Goal: Check status

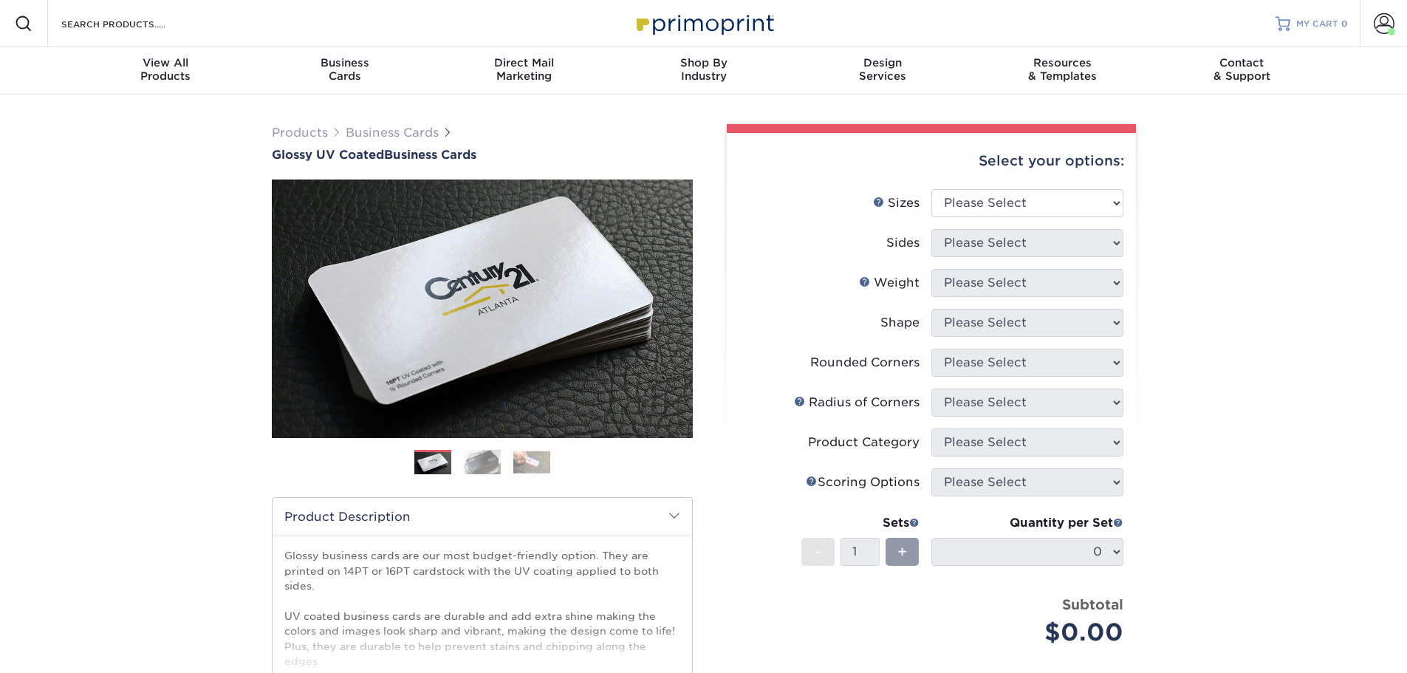
click at [1316, 24] on span "MY CART" at bounding box center [1318, 24] width 42 height 13
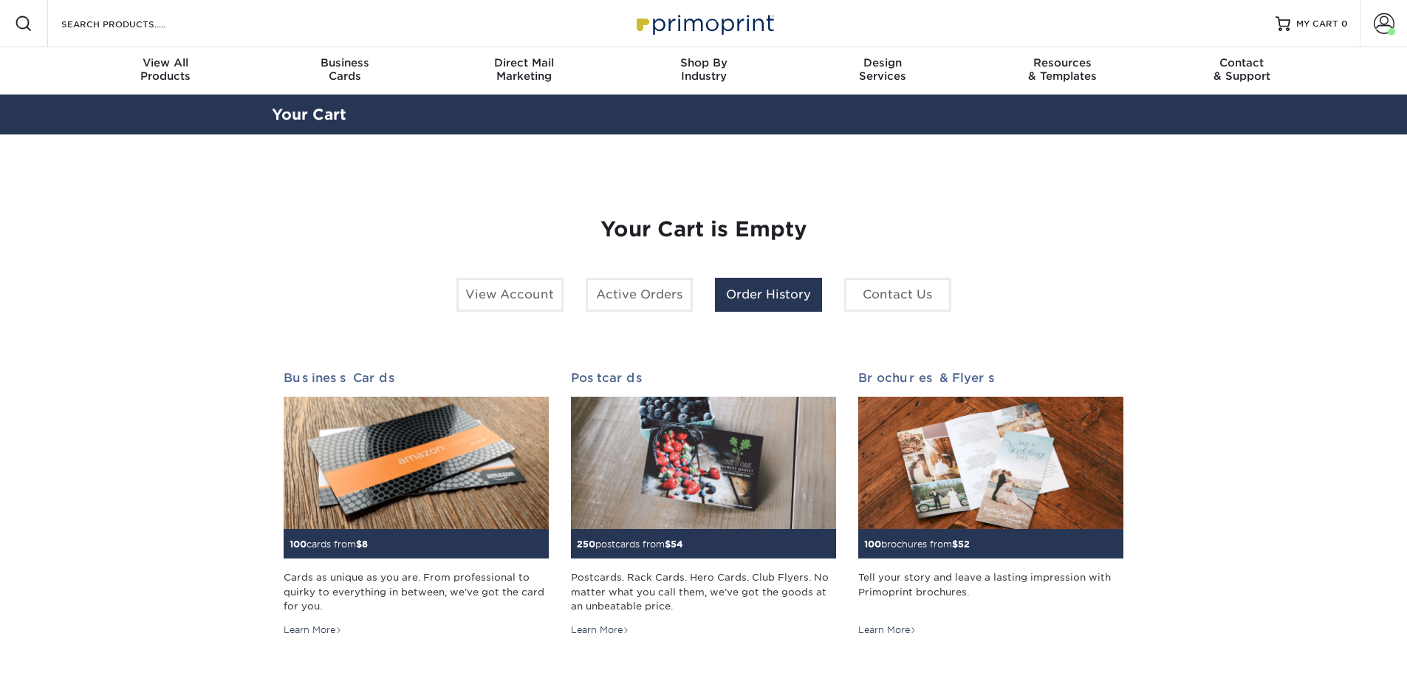
click at [742, 301] on link "Order History" at bounding box center [768, 295] width 107 height 34
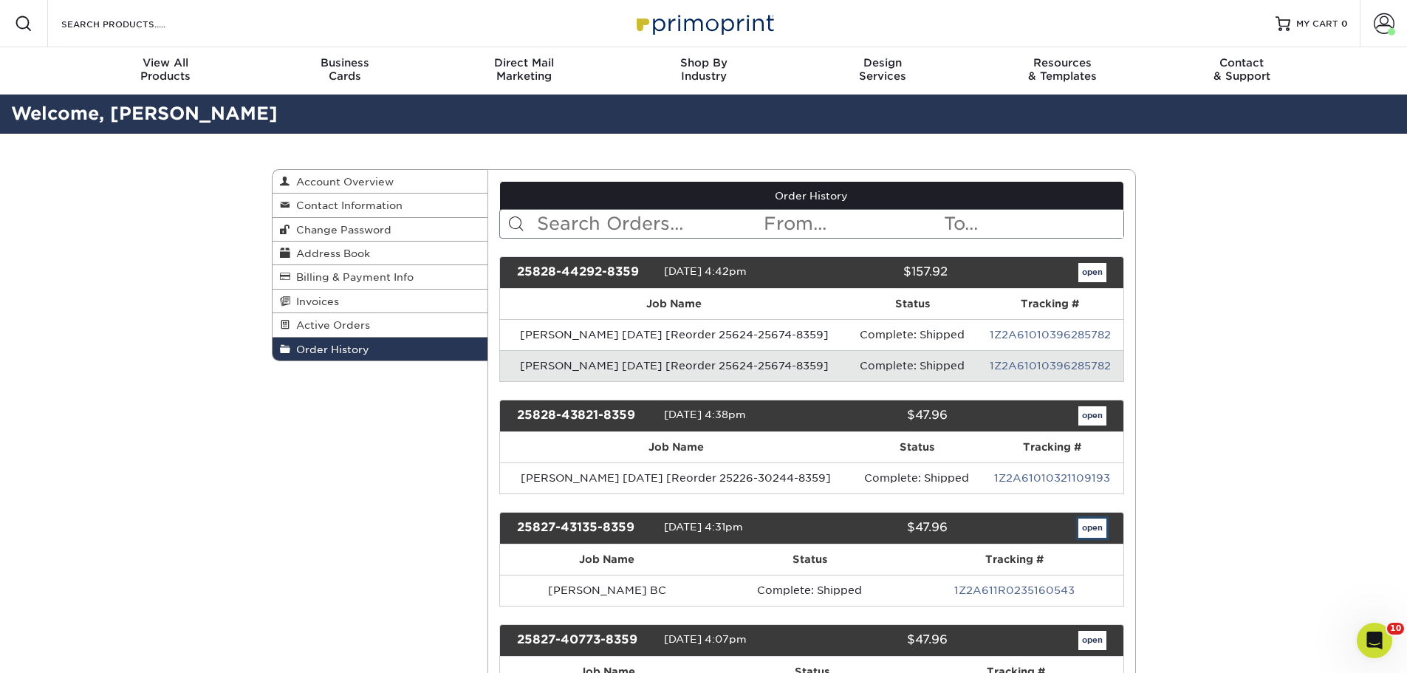
click at [1091, 527] on link "open" at bounding box center [1093, 528] width 28 height 19
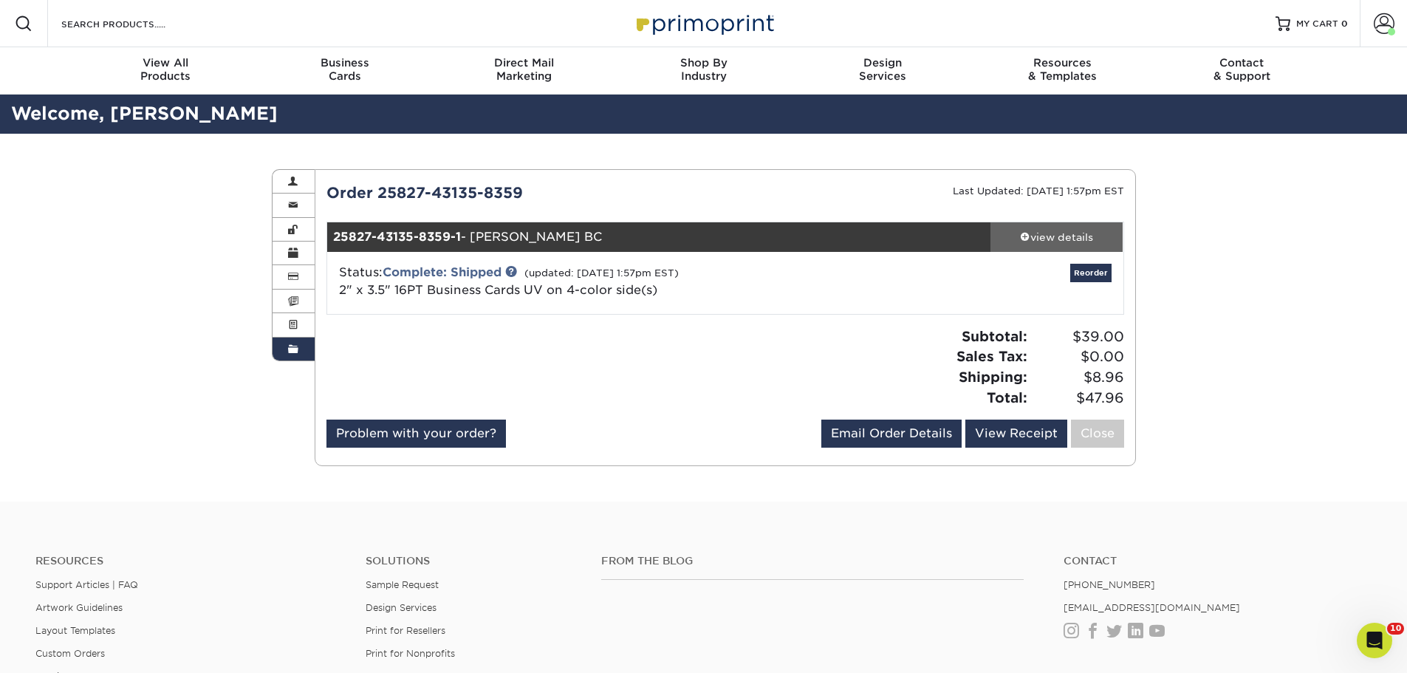
click at [1070, 234] on div "view details" at bounding box center [1057, 237] width 133 height 15
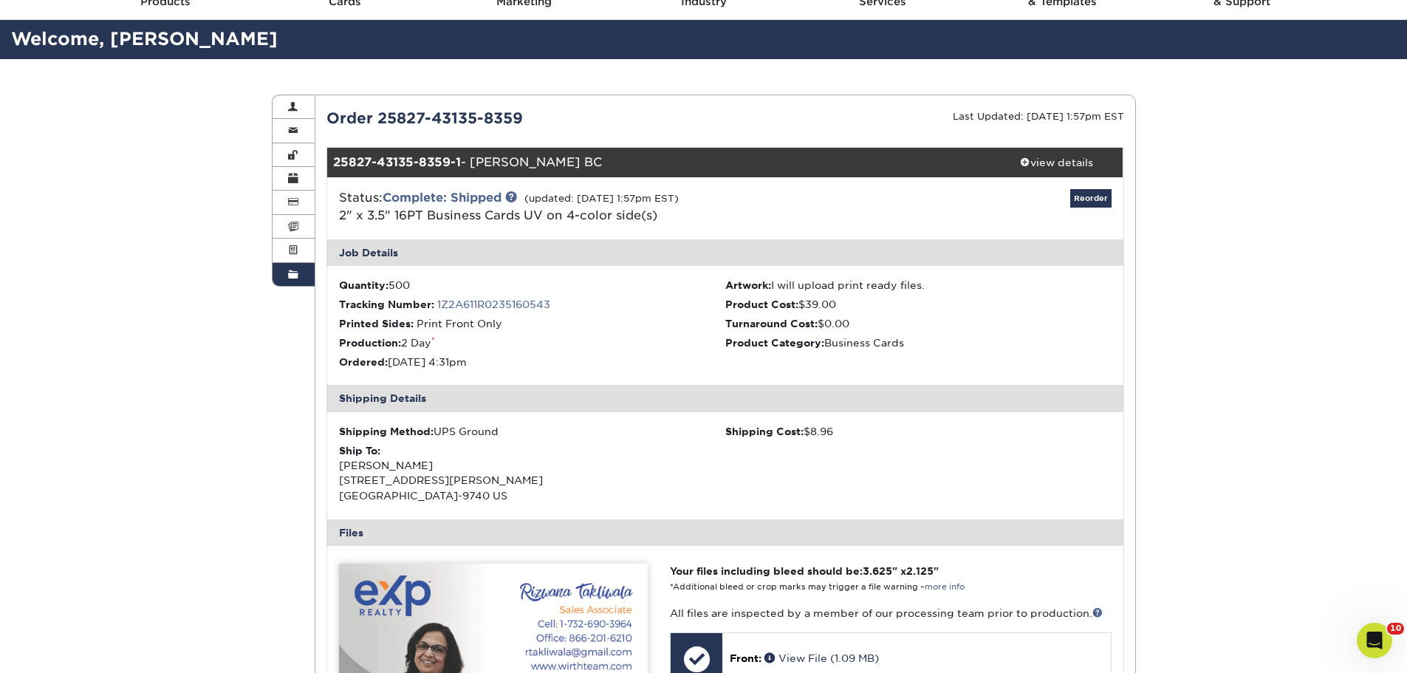
scroll to position [74, 0]
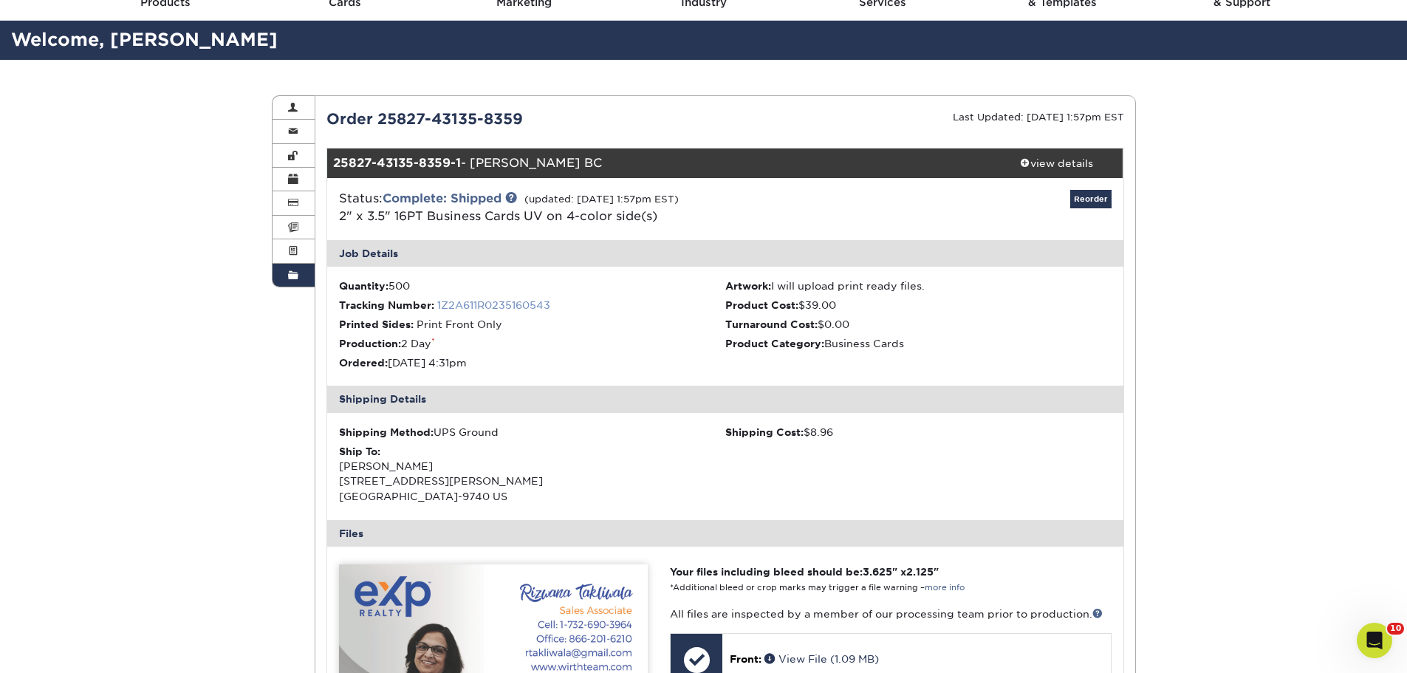
click at [525, 304] on link "1Z2A611R0235160543" at bounding box center [493, 305] width 113 height 12
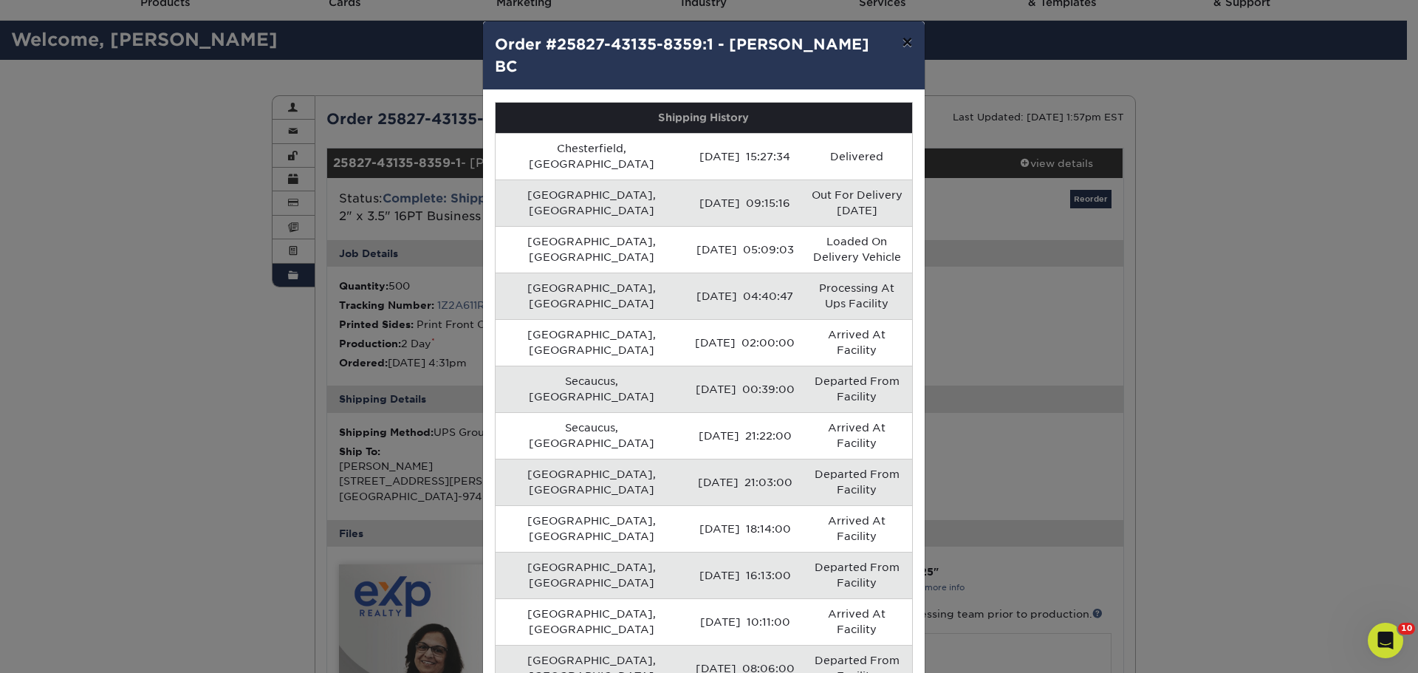
click at [898, 45] on button "×" at bounding box center [907, 41] width 34 height 41
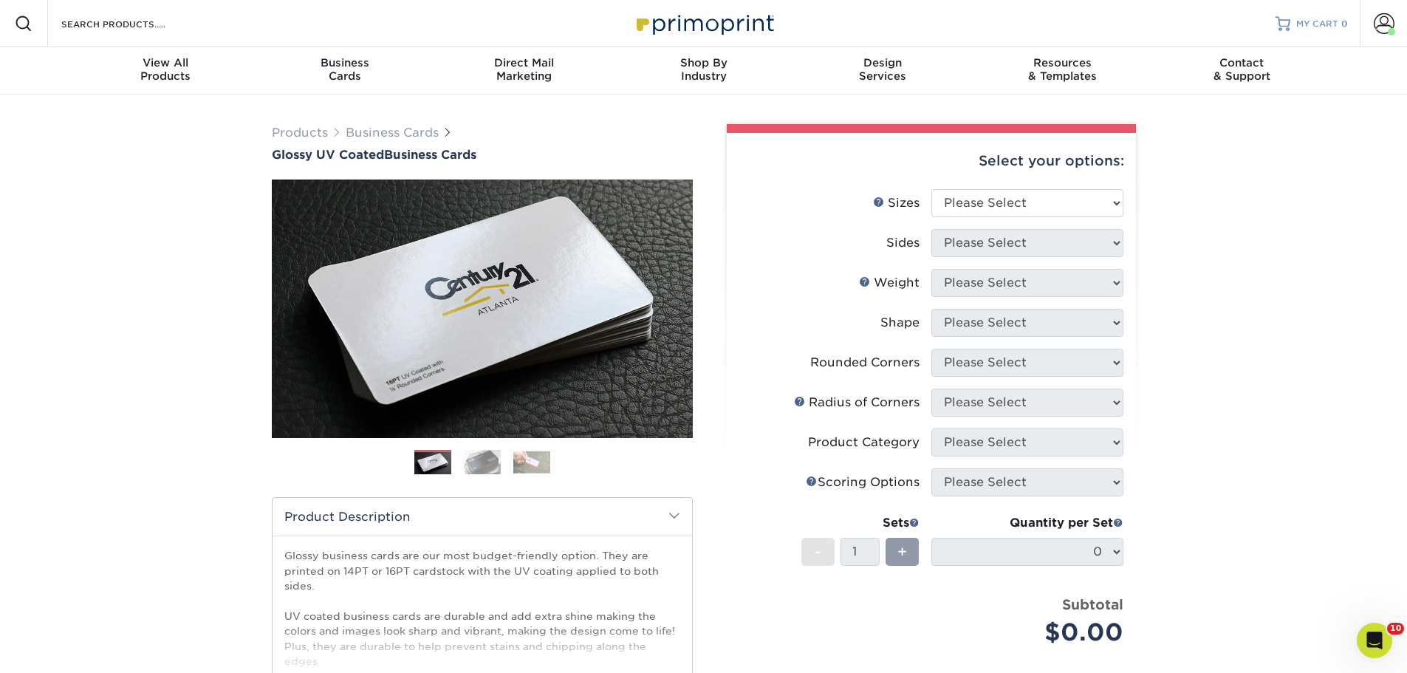
click at [1319, 27] on span "MY CART" at bounding box center [1318, 24] width 42 height 13
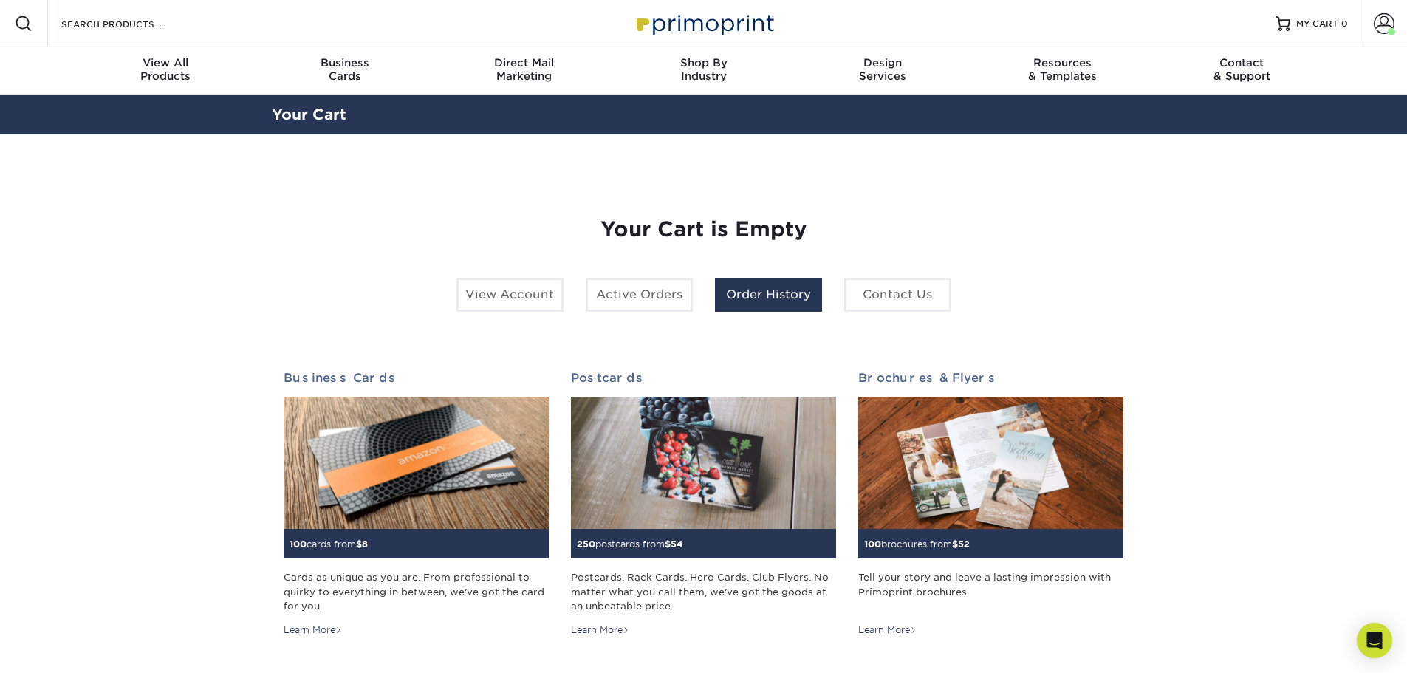
click at [754, 290] on link "Order History" at bounding box center [768, 295] width 107 height 34
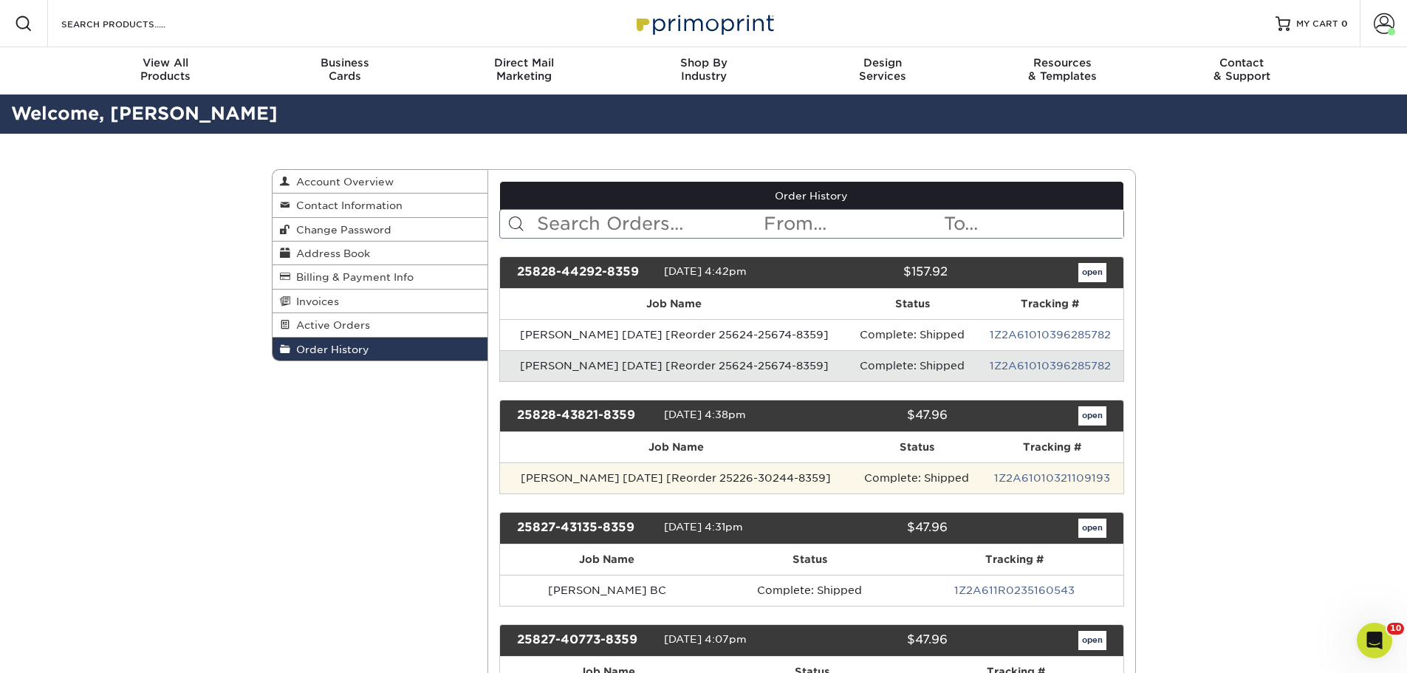
scroll to position [74, 0]
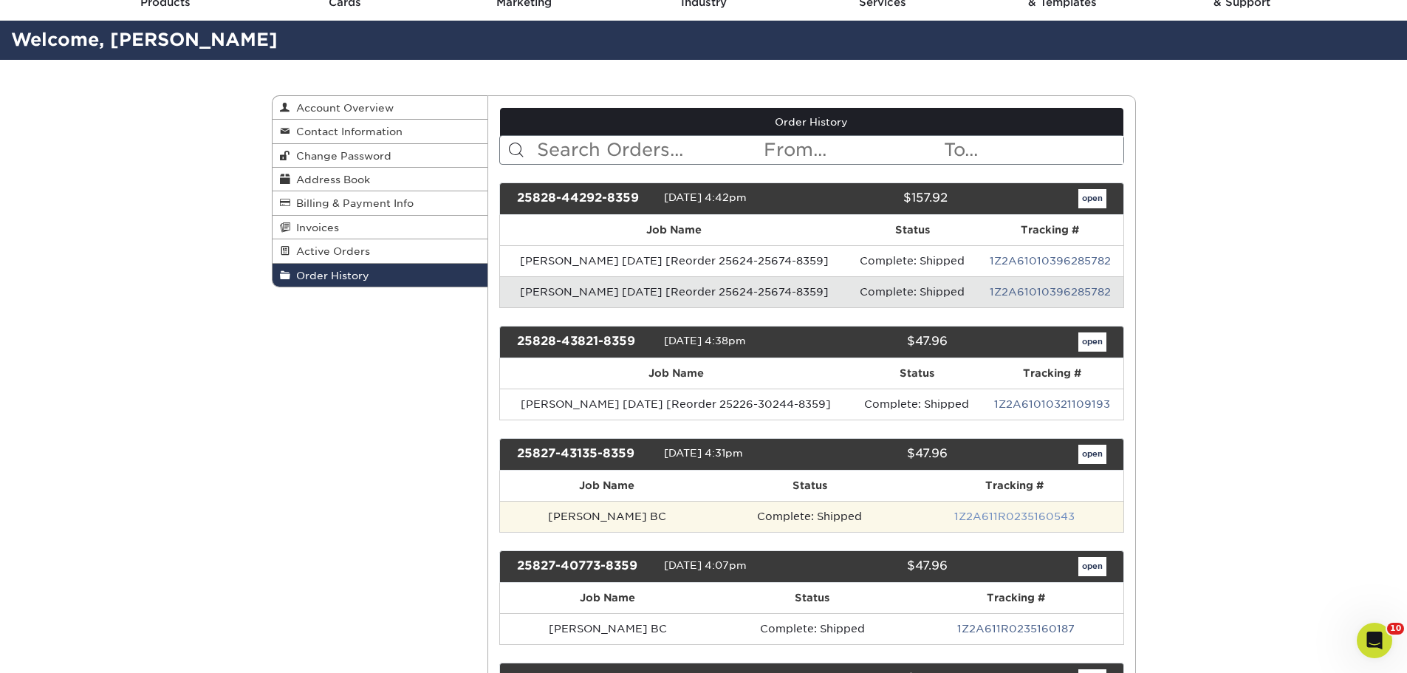
click at [987, 517] on link "1Z2A611R0235160543" at bounding box center [1015, 516] width 120 height 12
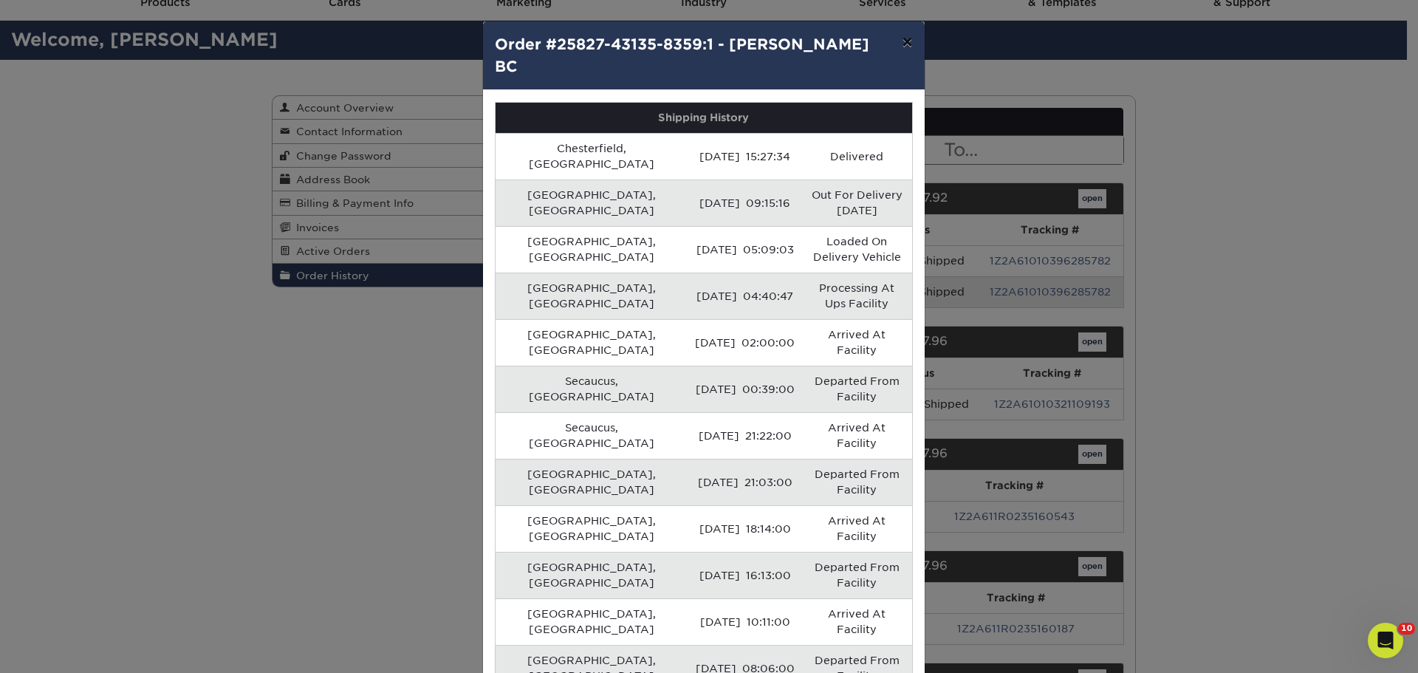
click at [907, 42] on button "×" at bounding box center [907, 41] width 34 height 41
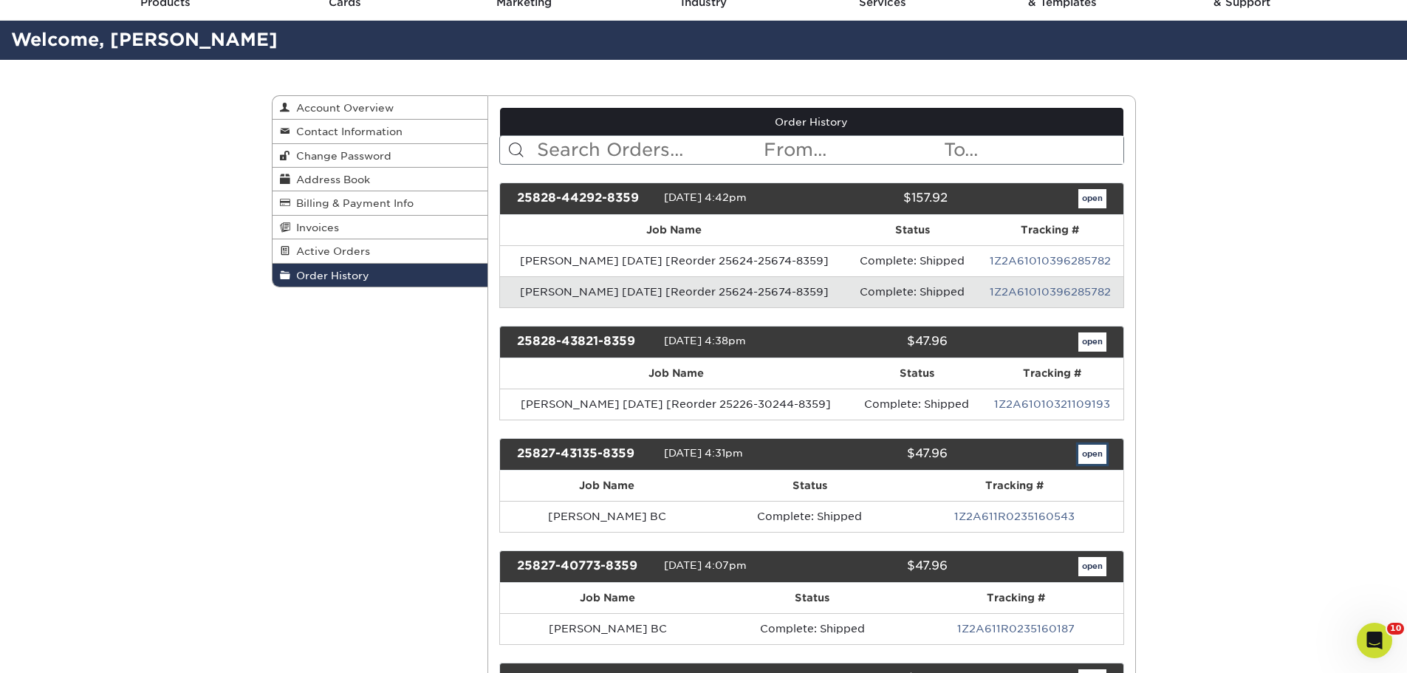
click at [1086, 460] on link "open" at bounding box center [1093, 454] width 28 height 19
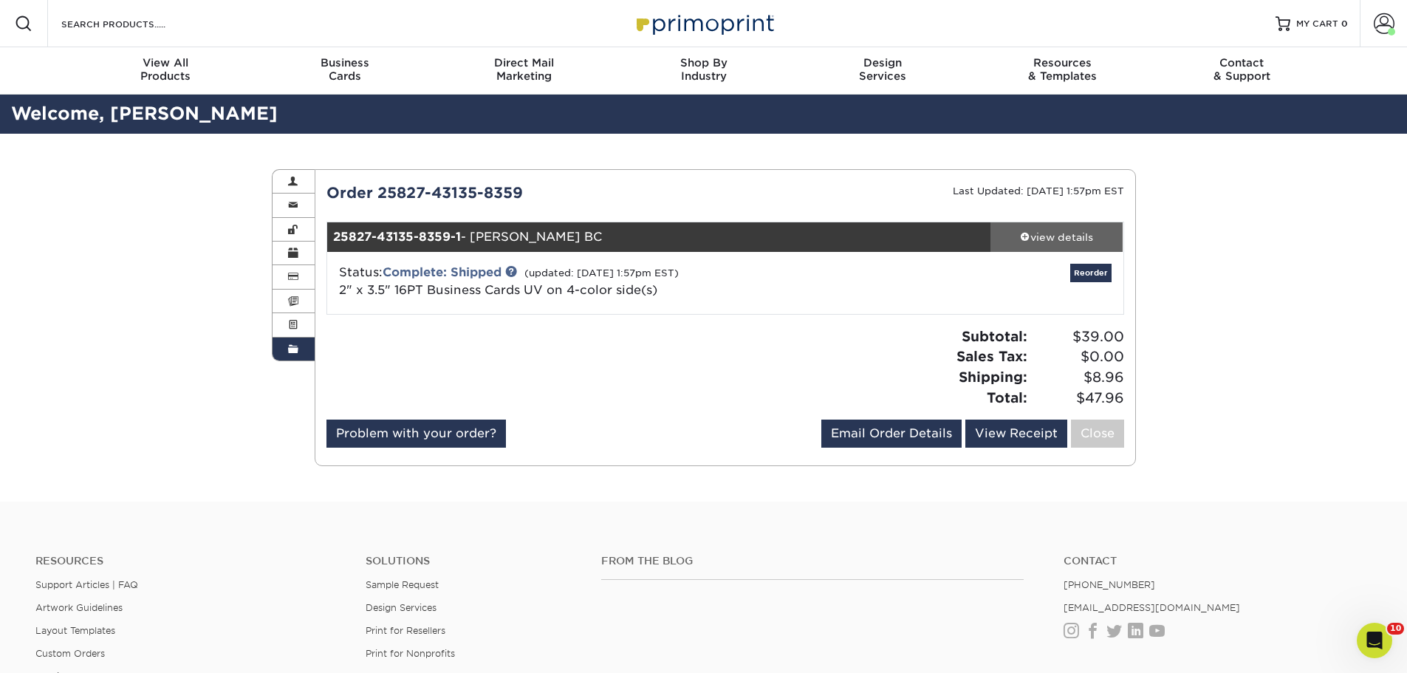
click at [1047, 244] on div "view details" at bounding box center [1057, 237] width 133 height 15
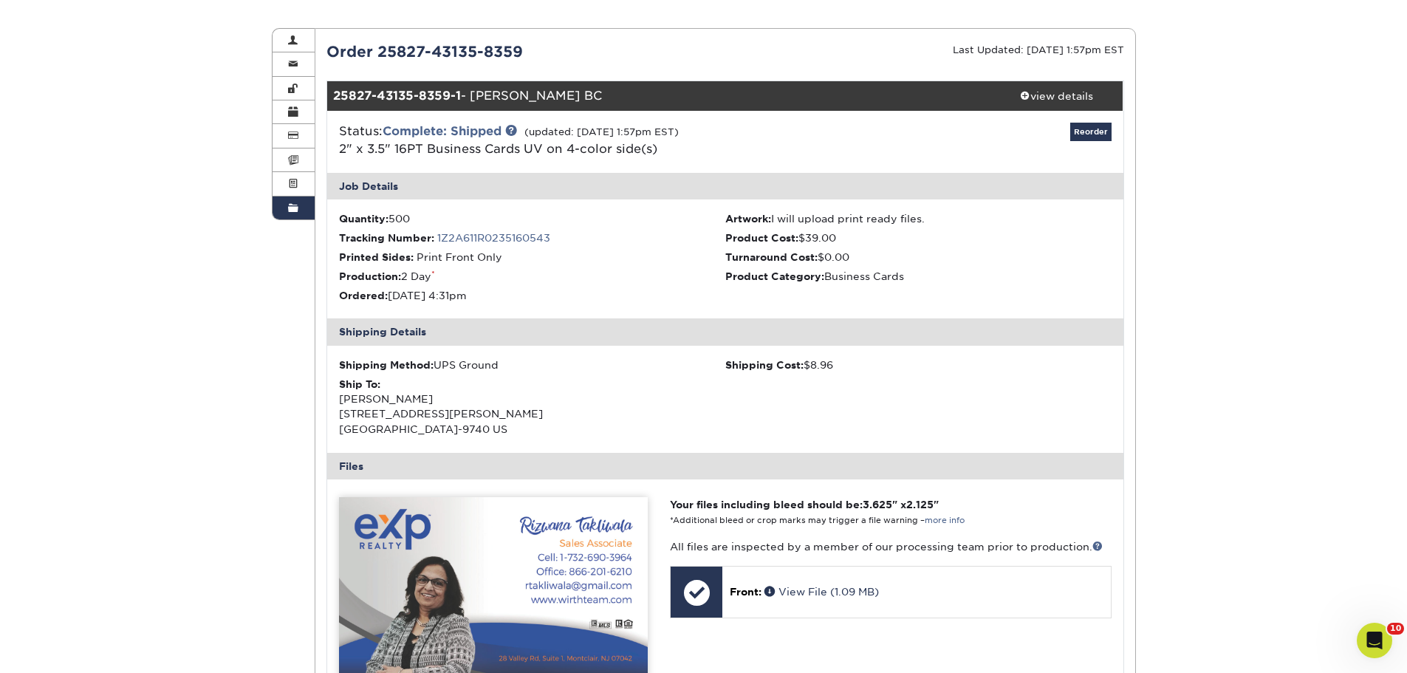
scroll to position [148, 0]
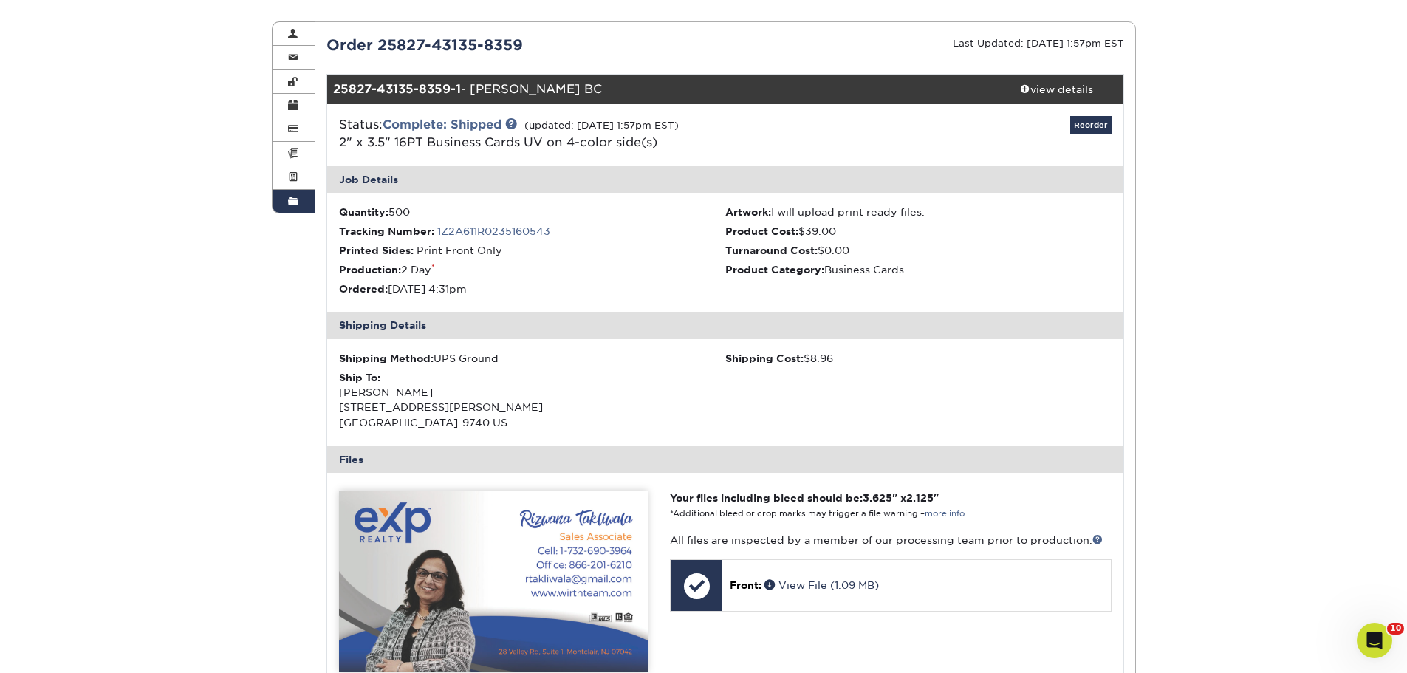
click at [648, 244] on li "Printed Sides: Print Front Only" at bounding box center [532, 250] width 386 height 15
click at [533, 231] on link "1Z2A611R0235160543" at bounding box center [493, 231] width 113 height 12
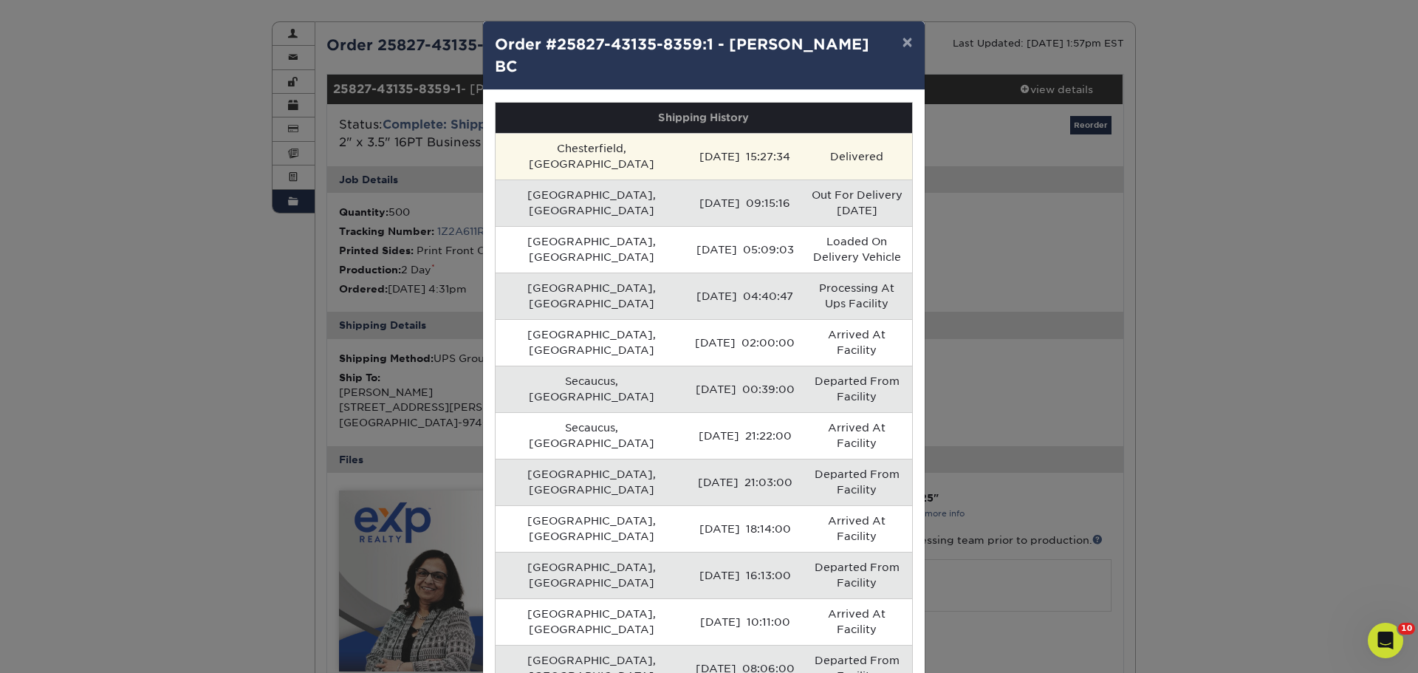
drag, startPoint x: 742, startPoint y: 127, endPoint x: 698, endPoint y: 127, distance: 43.6
click at [698, 133] on td "[DATE] 15:27:34" at bounding box center [745, 156] width 115 height 47
copy td "15:27:34"
click at [688, 133] on td "[DATE] 15:27:34" at bounding box center [745, 156] width 115 height 47
drag, startPoint x: 626, startPoint y: 128, endPoint x: 742, endPoint y: 126, distance: 116.7
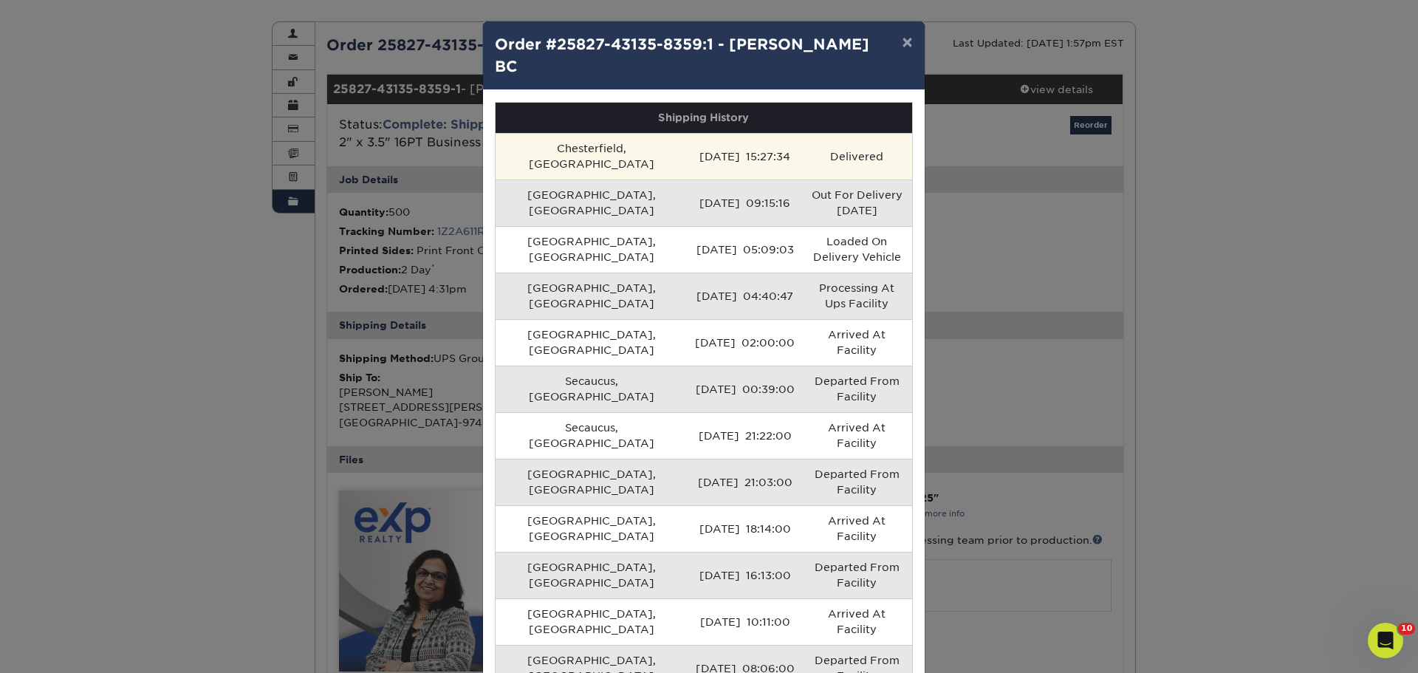
click at [742, 133] on td "[DATE] 15:27:34" at bounding box center [745, 156] width 115 height 47
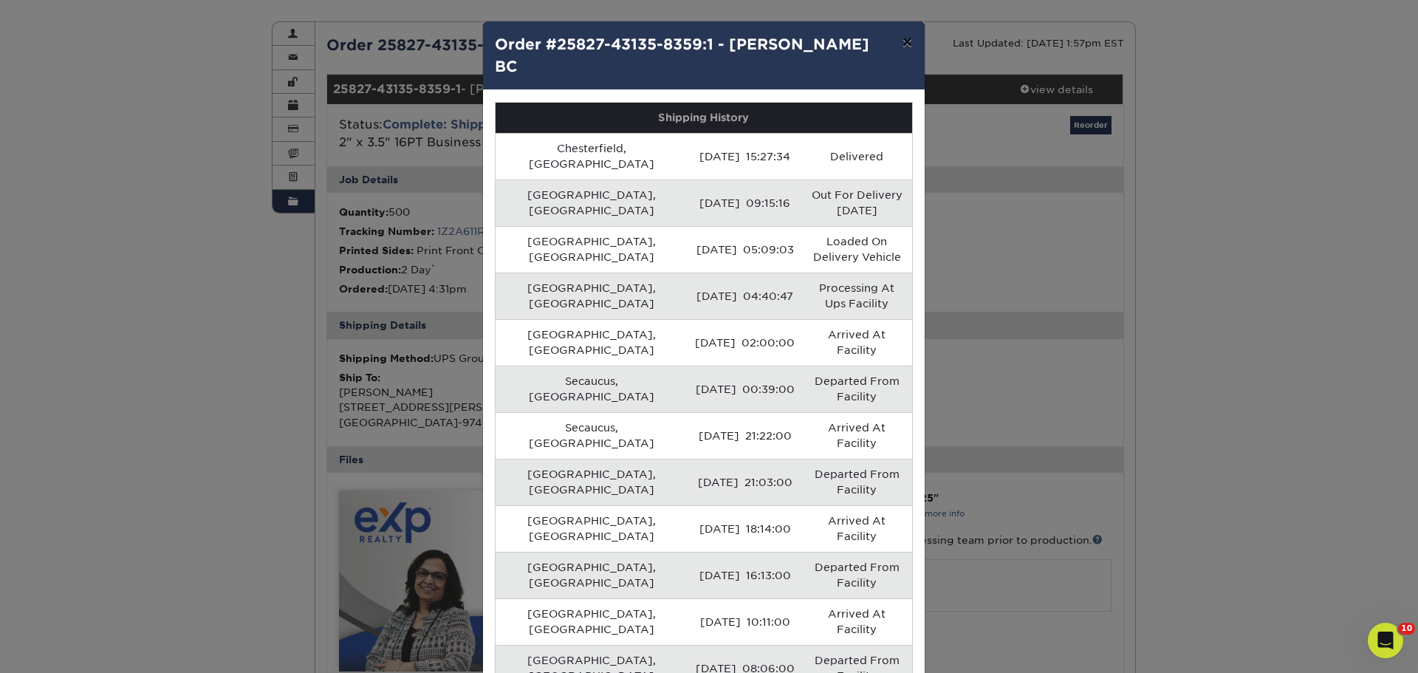
click at [906, 37] on button "×" at bounding box center [907, 41] width 34 height 41
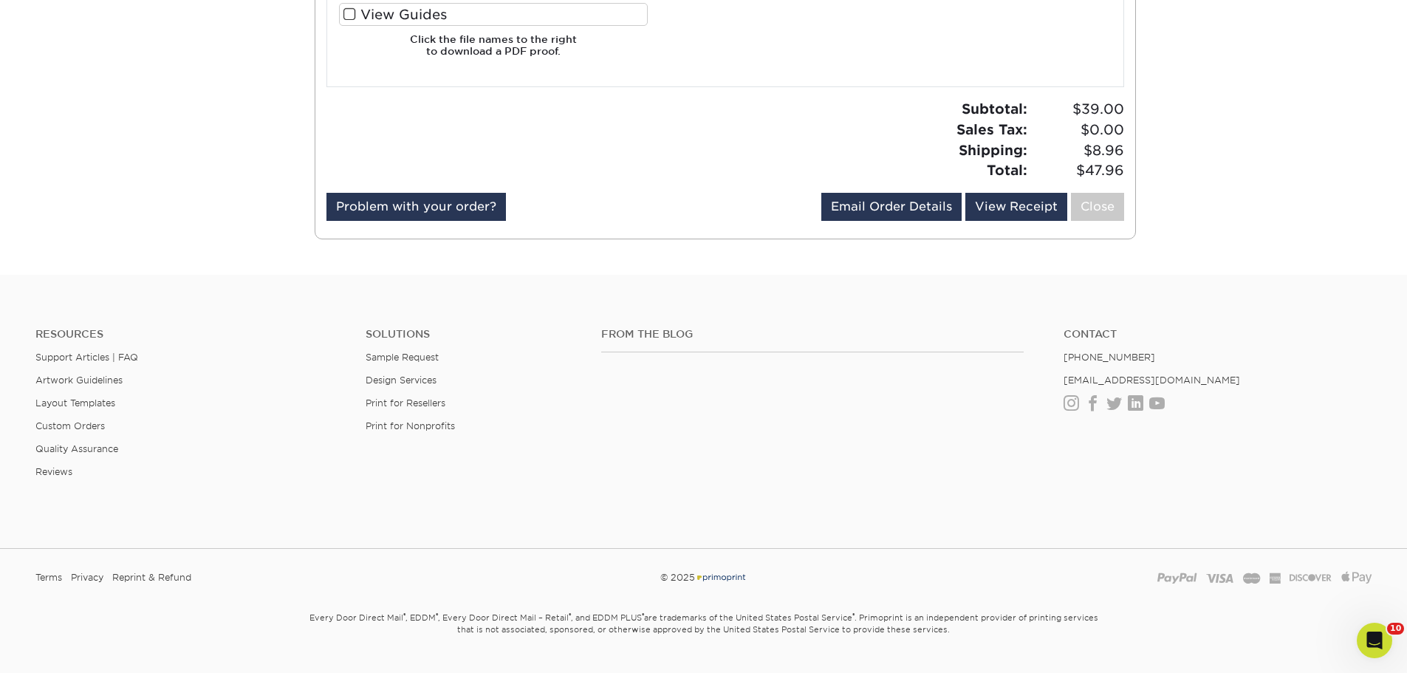
scroll to position [898, 0]
